Goal: Obtain resource: Obtain resource

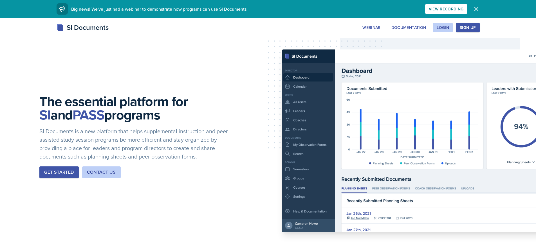
click at [333, 55] on div "The essential platform for SI and PASS programs SI Documents is a new platform …" at bounding box center [268, 141] width 536 height 246
click at [61, 173] on div "Get Started" at bounding box center [59, 172] width 30 height 7
click at [445, 24] on button "Login" at bounding box center [443, 28] width 20 height 10
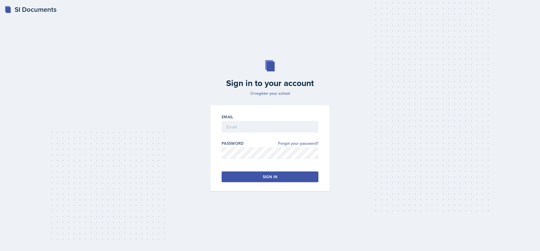
click at [230, 133] on div at bounding box center [270, 136] width 97 height 6
click at [230, 122] on input "email" at bounding box center [270, 127] width 97 height 12
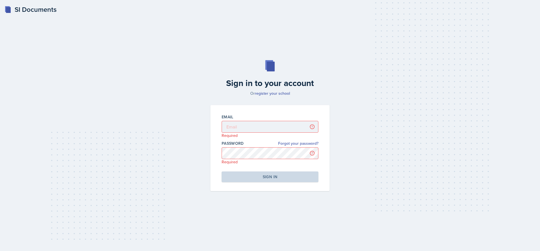
click at [257, 117] on div "Email" at bounding box center [270, 117] width 97 height 6
click at [254, 125] on input "email" at bounding box center [270, 127] width 97 height 12
type input "[EMAIL_ADDRESS][DOMAIN_NAME]"
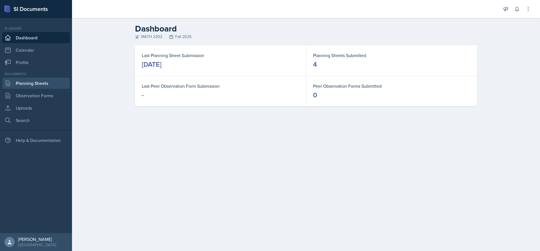
click at [25, 82] on link "Planning Sheets" at bounding box center [36, 83] width 68 height 11
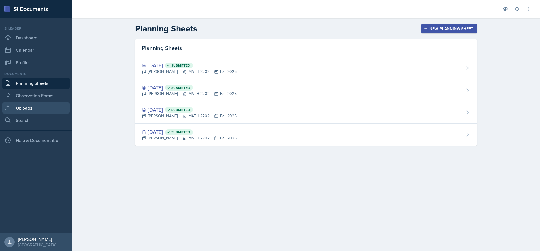
click at [28, 107] on link "Uploads" at bounding box center [36, 107] width 68 height 11
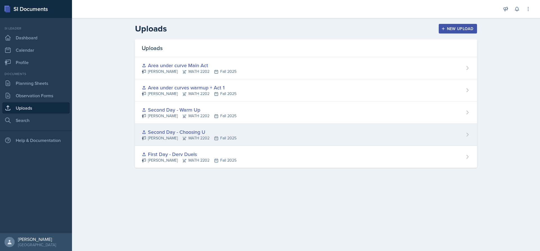
click at [187, 133] on div "Second Day - Choosing U" at bounding box center [189, 132] width 95 height 8
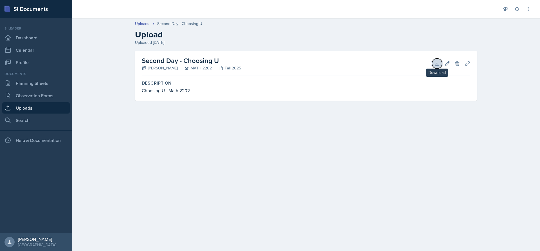
click at [435, 62] on icon at bounding box center [437, 64] width 6 height 6
click at [30, 109] on link "Uploads" at bounding box center [36, 107] width 68 height 11
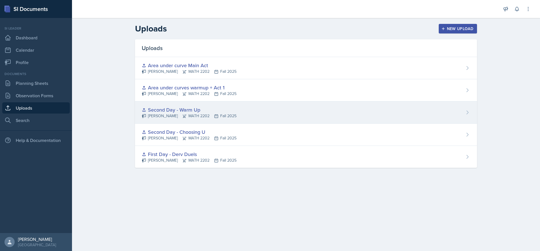
click at [163, 111] on div "Second Day - Warm Up" at bounding box center [189, 110] width 95 height 8
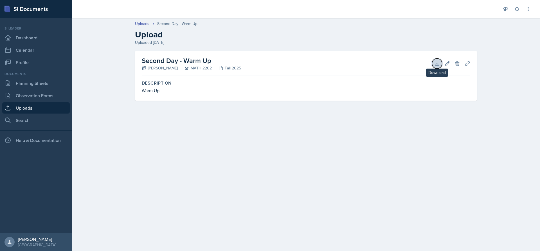
click at [439, 64] on icon at bounding box center [437, 64] width 6 height 6
